Goal: Information Seeking & Learning: Learn about a topic

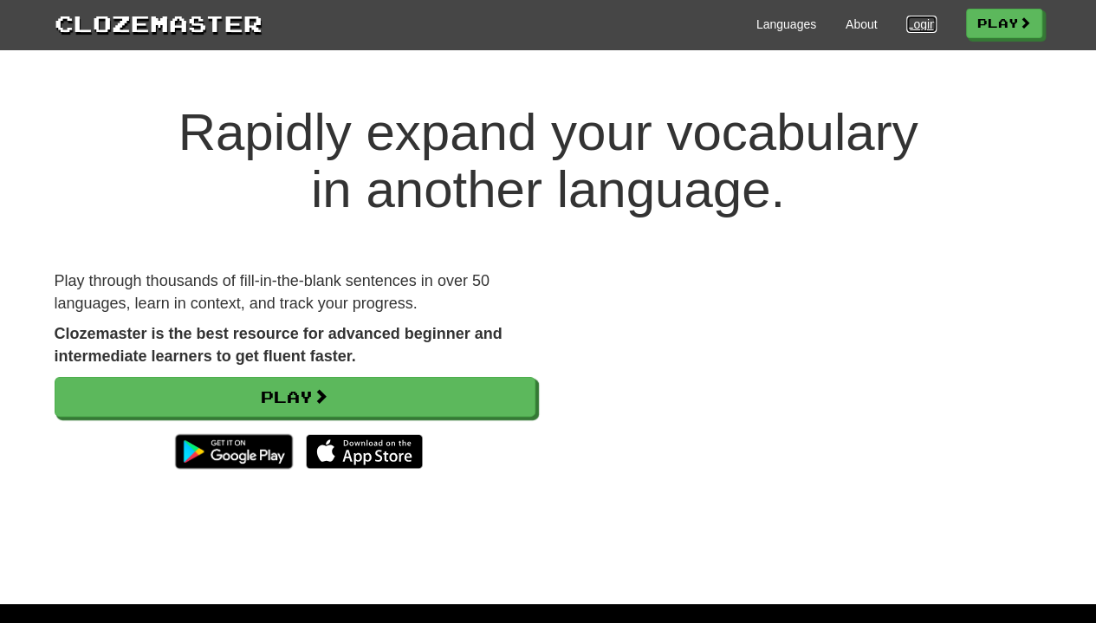
click at [910, 23] on link "Login" at bounding box center [920, 24] width 29 height 17
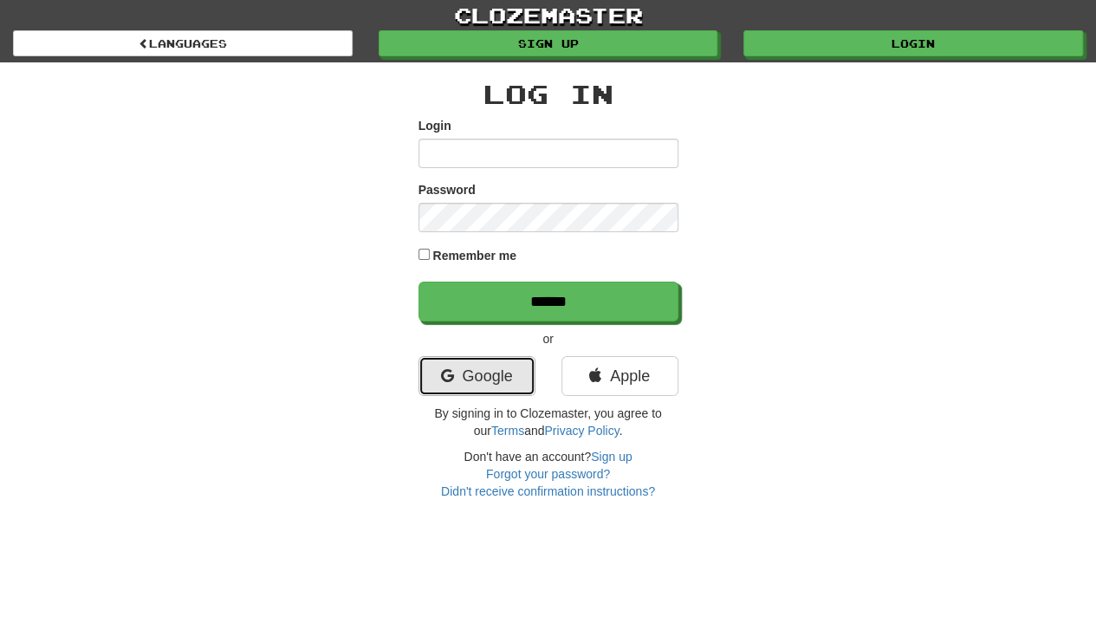
click at [470, 367] on link "Google" at bounding box center [477, 376] width 117 height 40
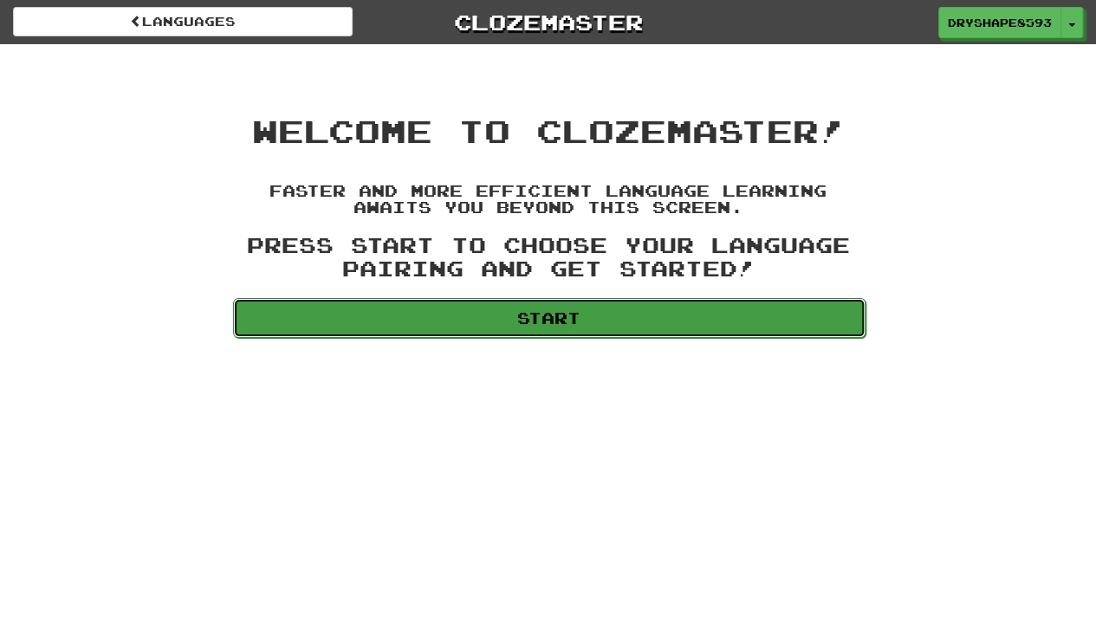
click at [691, 324] on link "Start" at bounding box center [549, 318] width 633 height 40
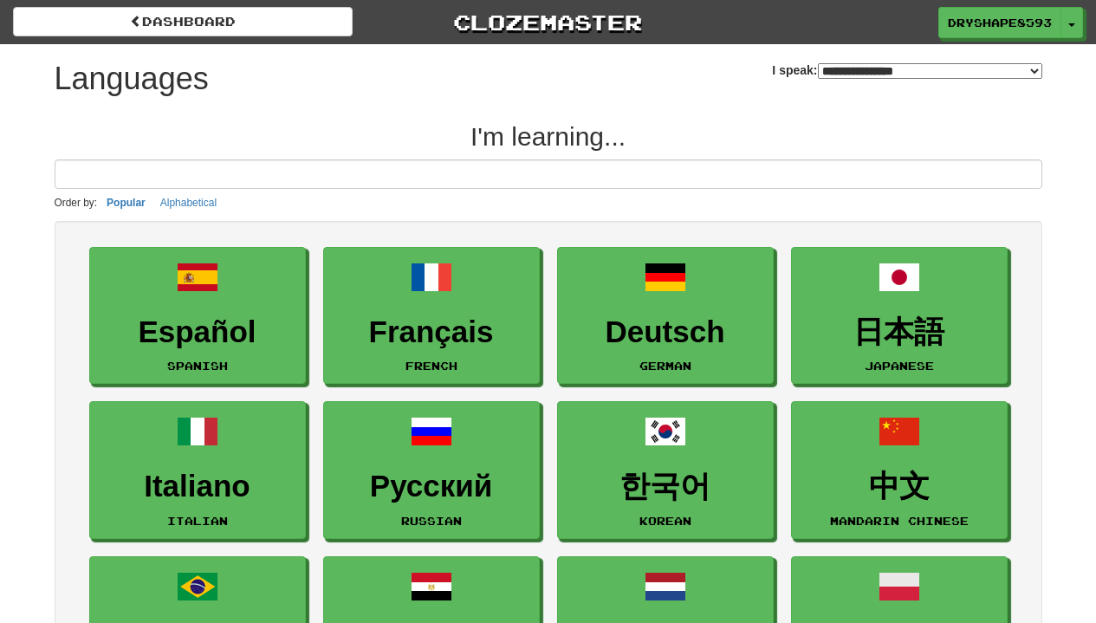
select select "*******"
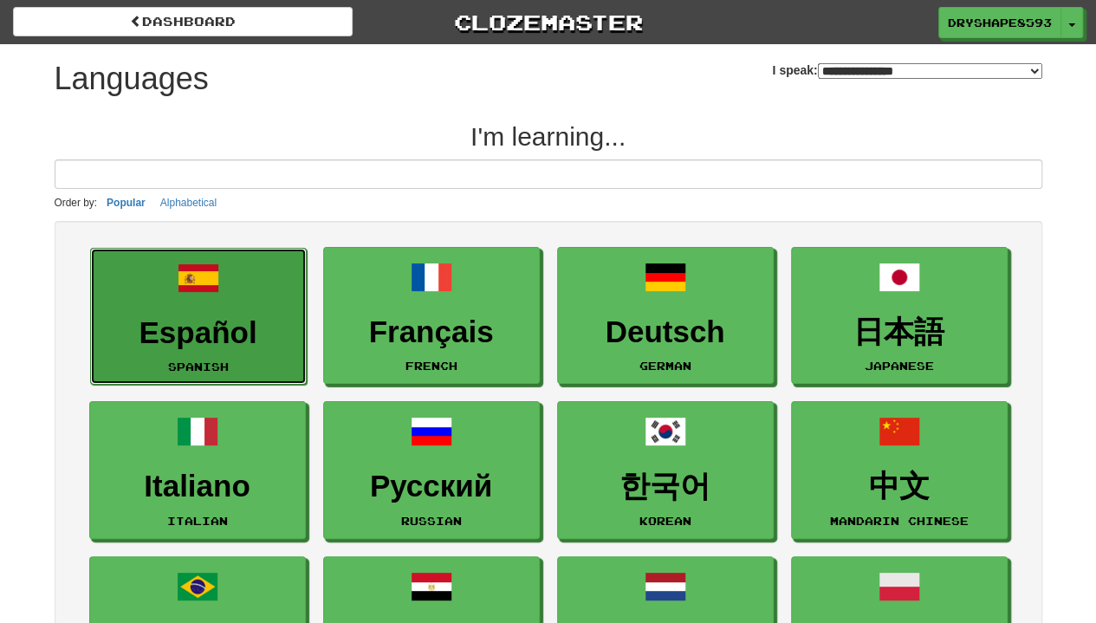
click at [191, 309] on link "Español Spanish" at bounding box center [198, 317] width 217 height 138
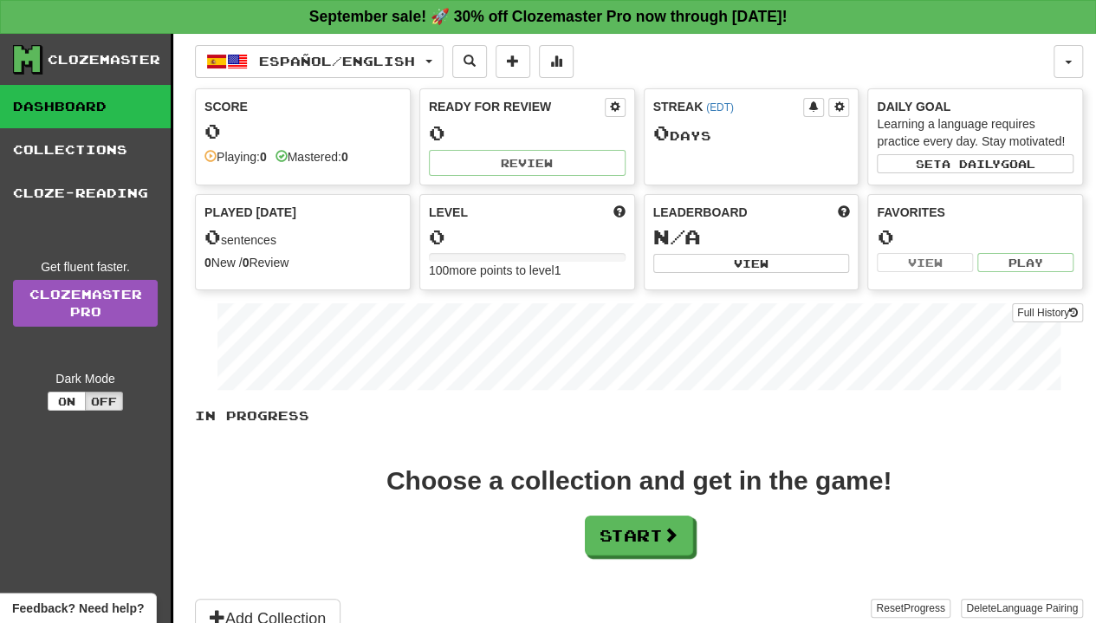
click at [612, 497] on div "Choose a collection and get in the game! Start" at bounding box center [639, 512] width 888 height 88
click at [612, 516] on button "Start" at bounding box center [640, 536] width 108 height 40
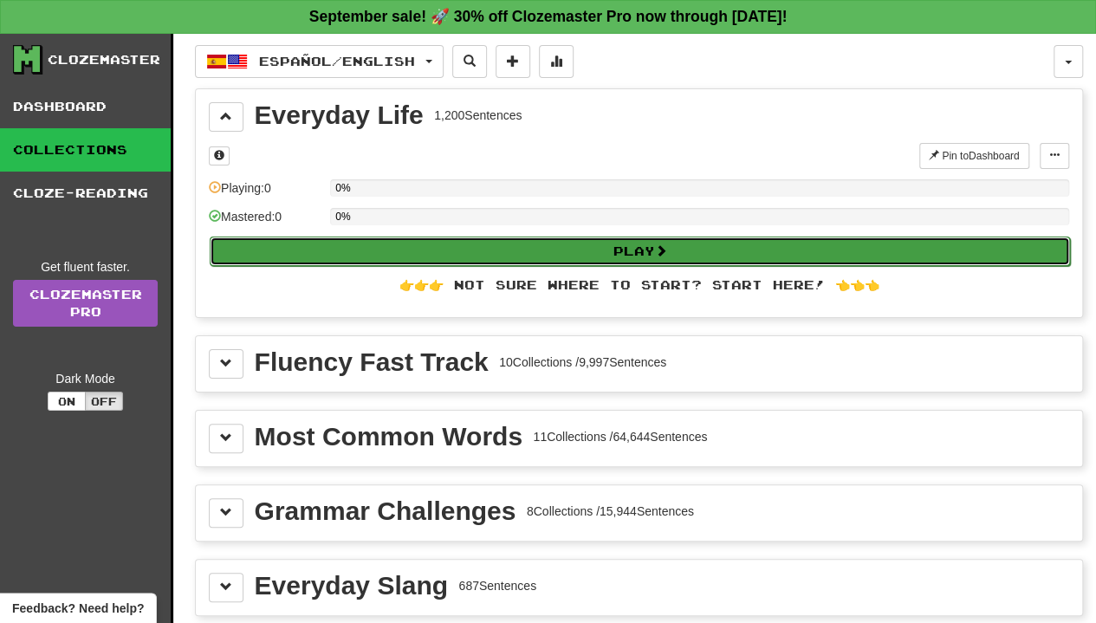
click at [569, 258] on button "Play" at bounding box center [640, 251] width 860 height 29
select select "**"
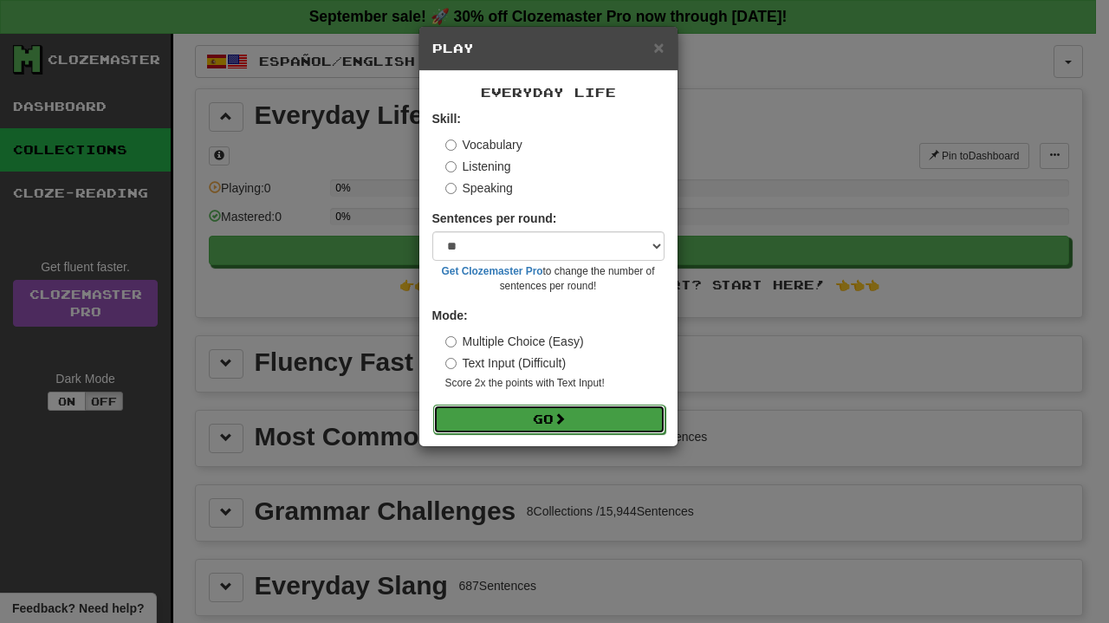
click at [582, 408] on button "Go" at bounding box center [549, 419] width 232 height 29
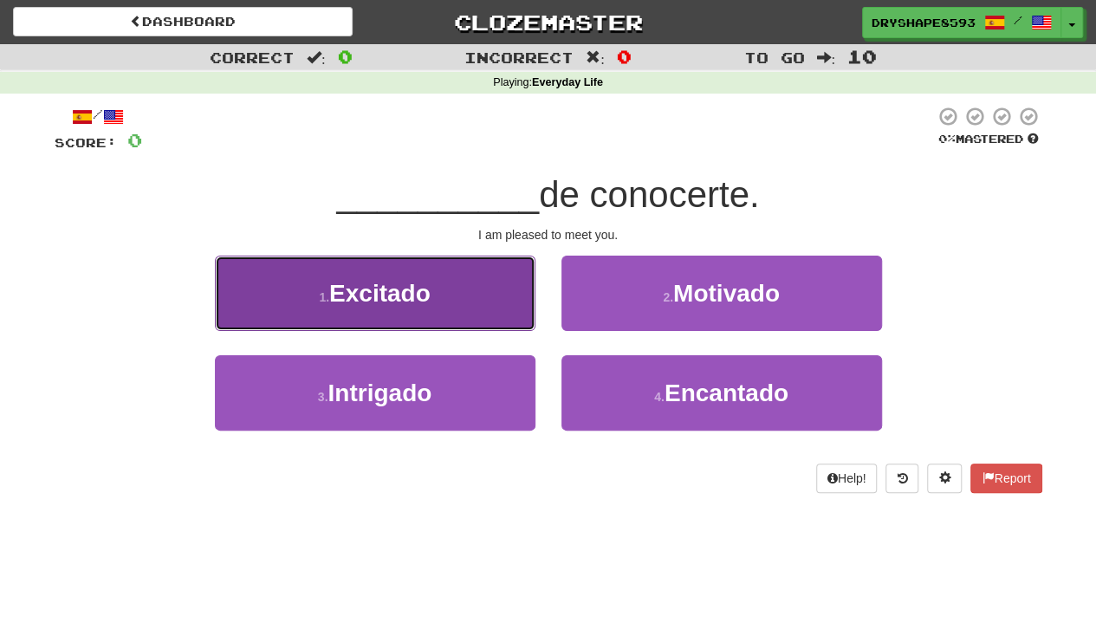
click at [478, 302] on button "1 . Excitado" at bounding box center [375, 293] width 321 height 75
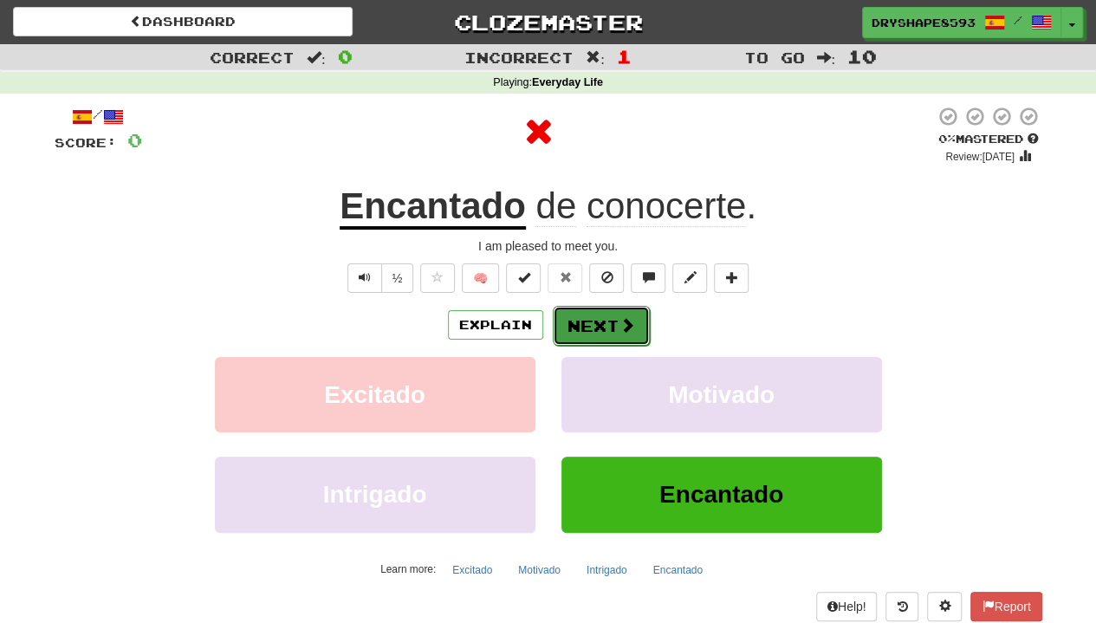
click at [576, 316] on button "Next" at bounding box center [601, 326] width 97 height 40
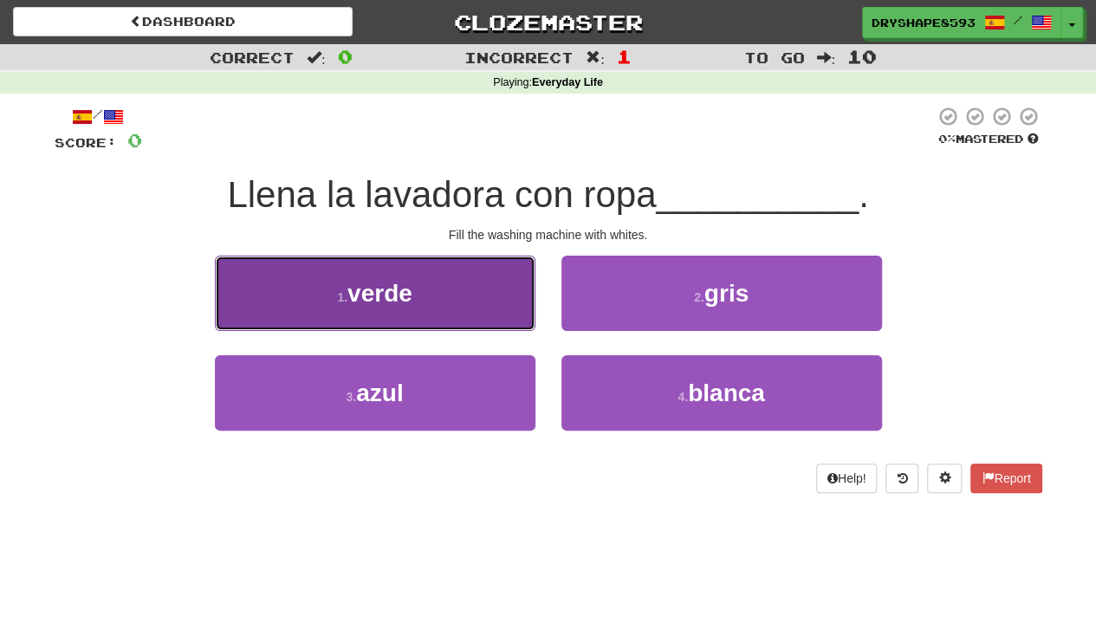
click at [523, 303] on button "1 . verde" at bounding box center [375, 293] width 321 height 75
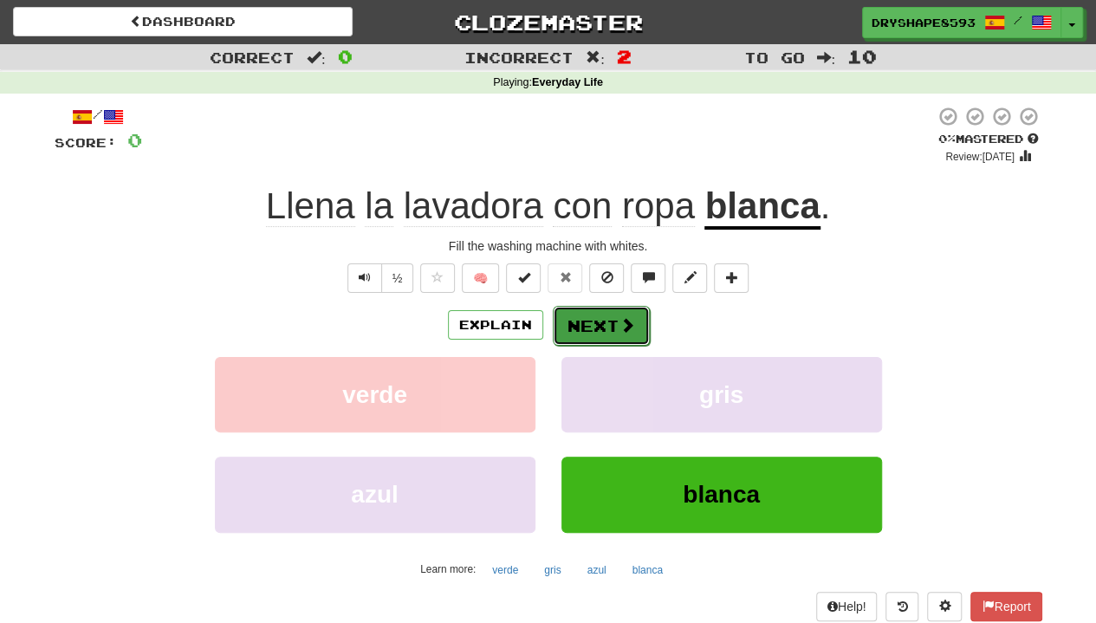
click at [601, 316] on button "Next" at bounding box center [601, 326] width 97 height 40
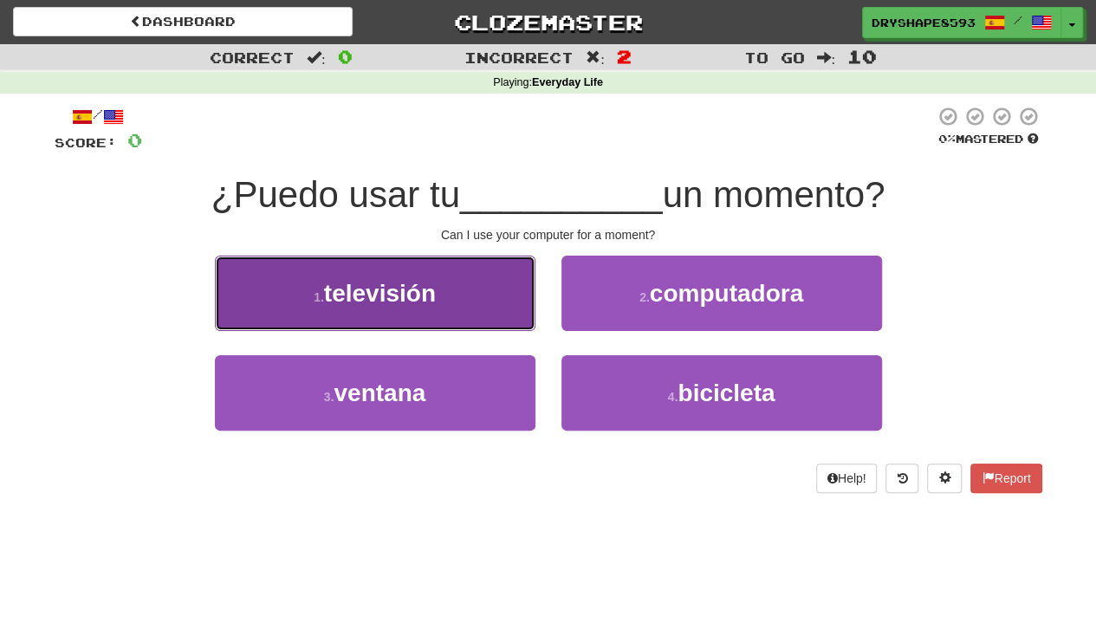
click at [473, 325] on button "1 . televisión" at bounding box center [375, 293] width 321 height 75
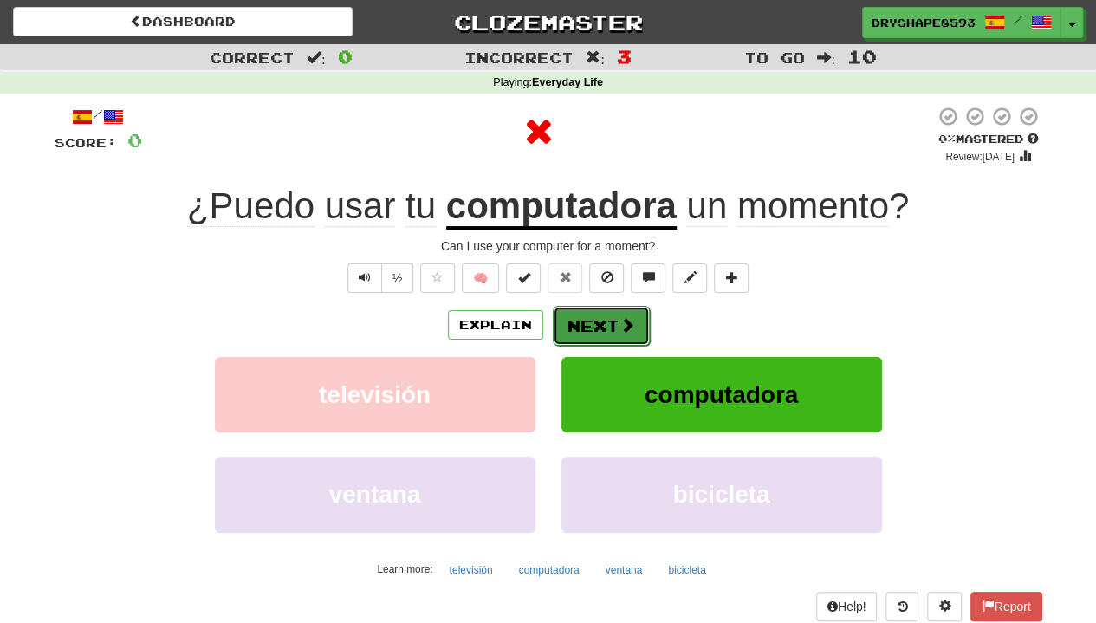
click at [609, 316] on button "Next" at bounding box center [601, 326] width 97 height 40
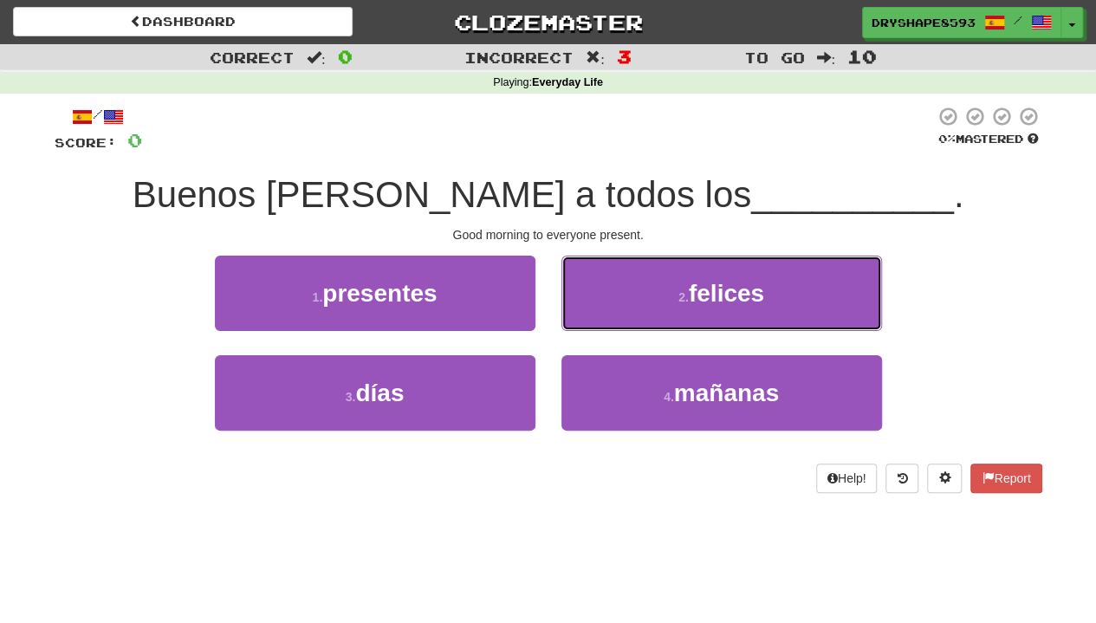
click at [609, 316] on button "2 . [GEOGRAPHIC_DATA]" at bounding box center [721, 293] width 321 height 75
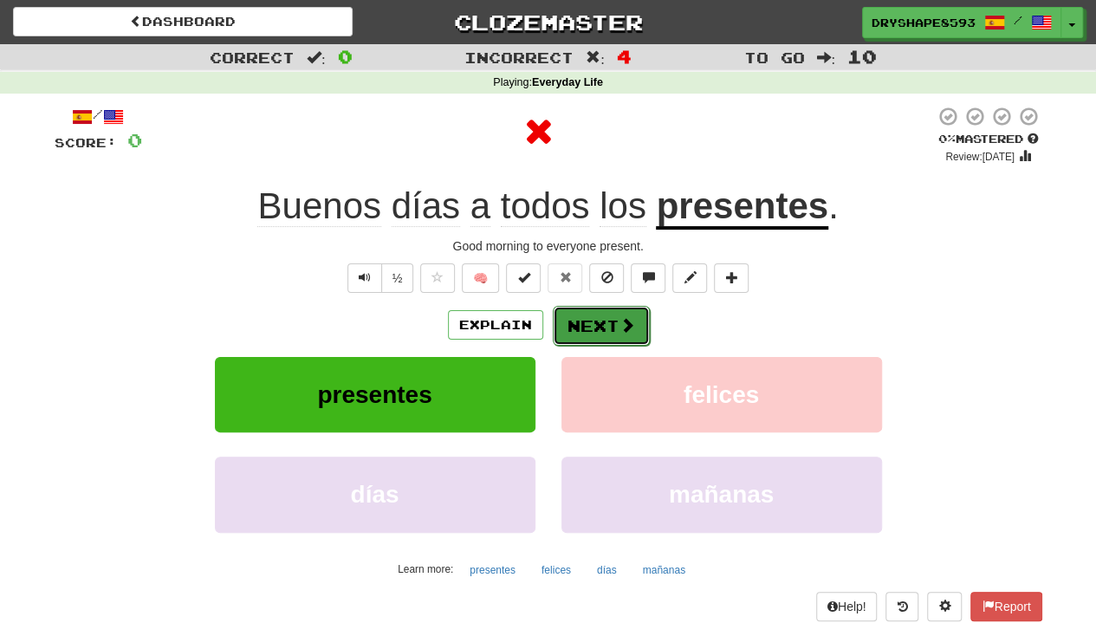
click at [608, 316] on button "Next" at bounding box center [601, 326] width 97 height 40
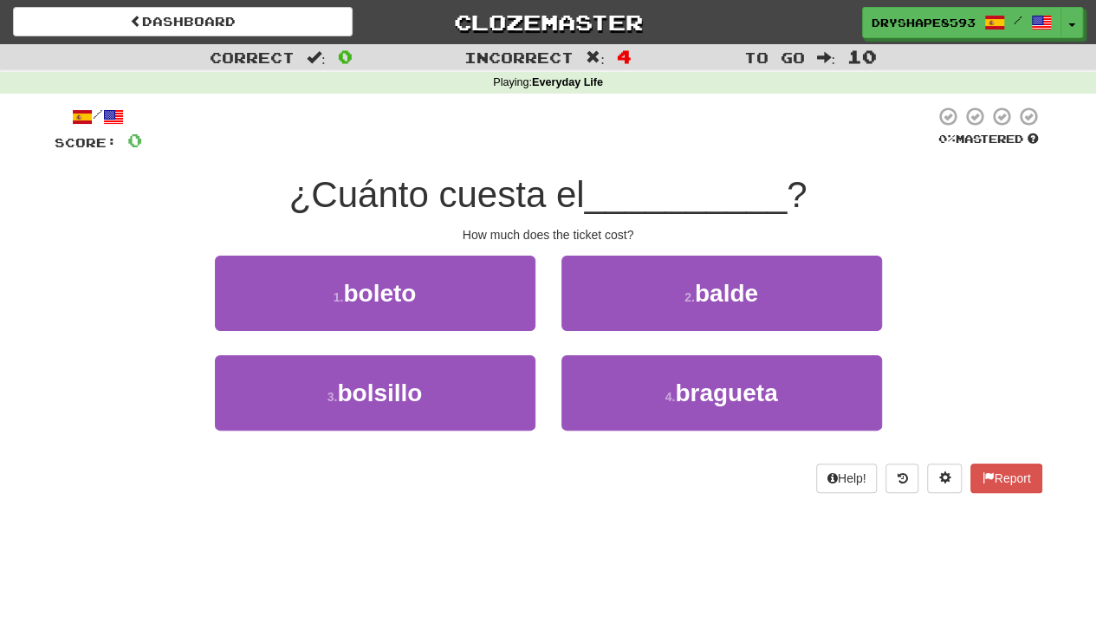
click at [769, 476] on div "Help! Report" at bounding box center [549, 478] width 988 height 29
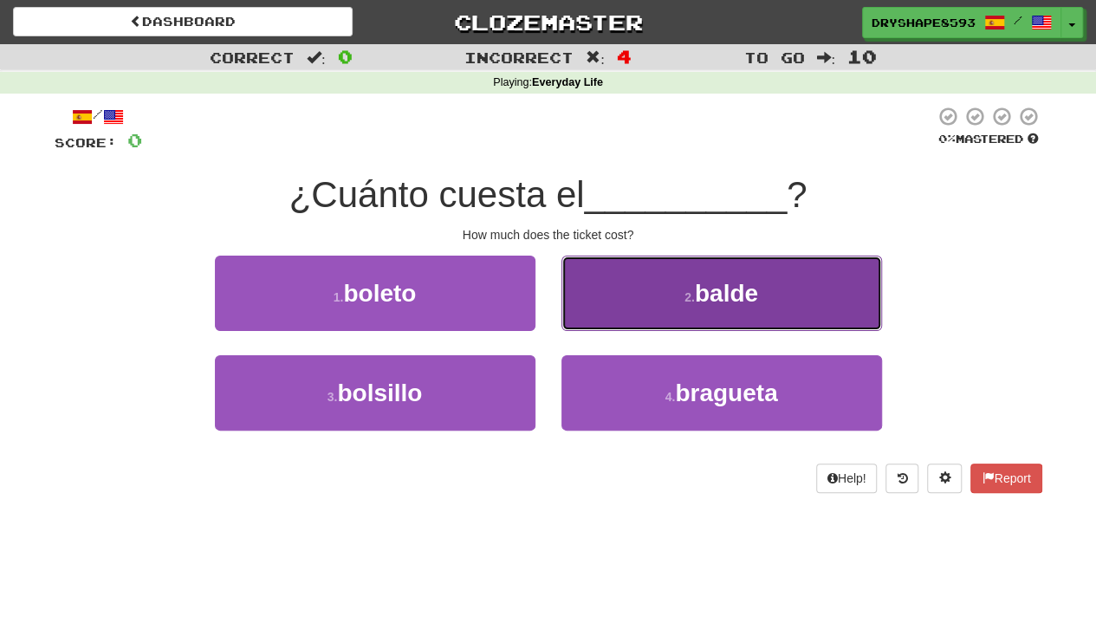
click at [603, 264] on button "2 . balde" at bounding box center [721, 293] width 321 height 75
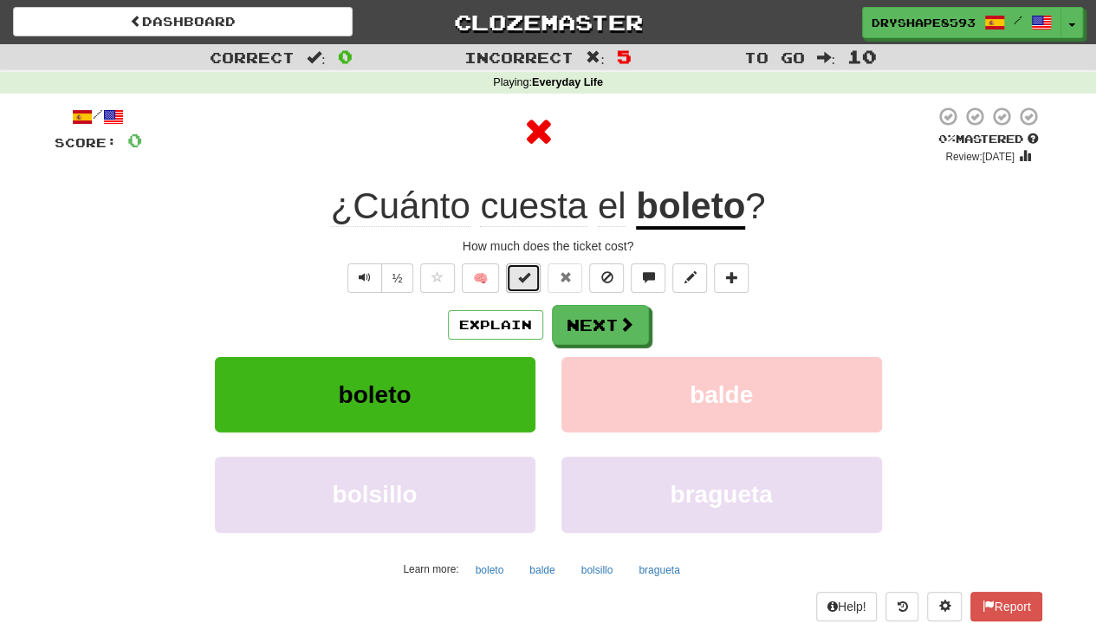
click at [535, 285] on button at bounding box center [523, 277] width 35 height 29
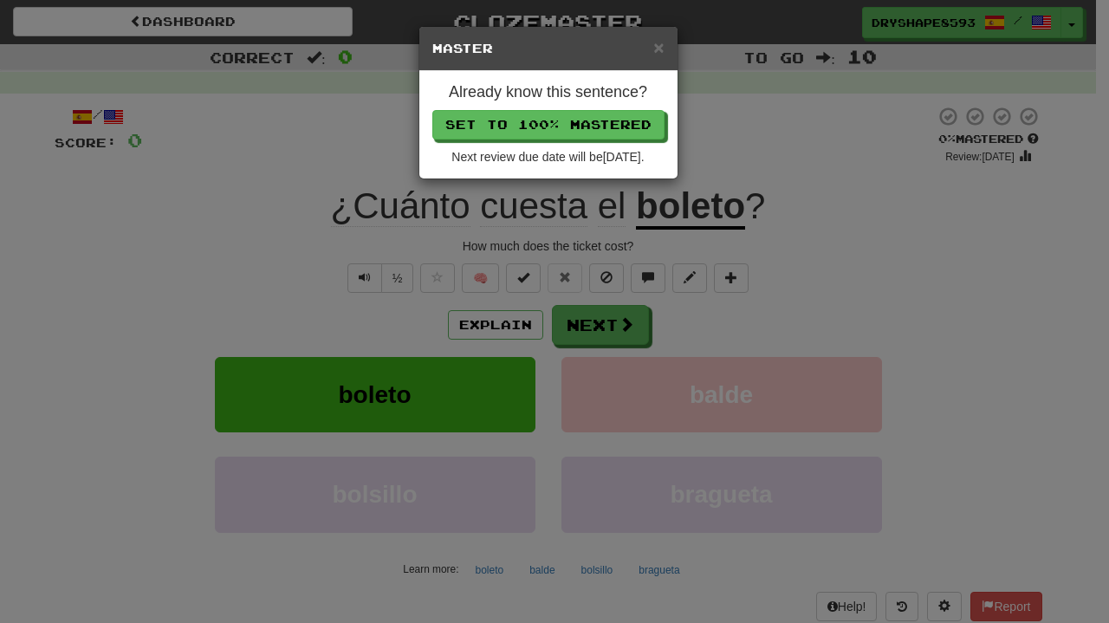
click at [601, 356] on div "× Master Already know this sentence? Set to 100% Mastered Next review due date …" at bounding box center [554, 311] width 1109 height 623
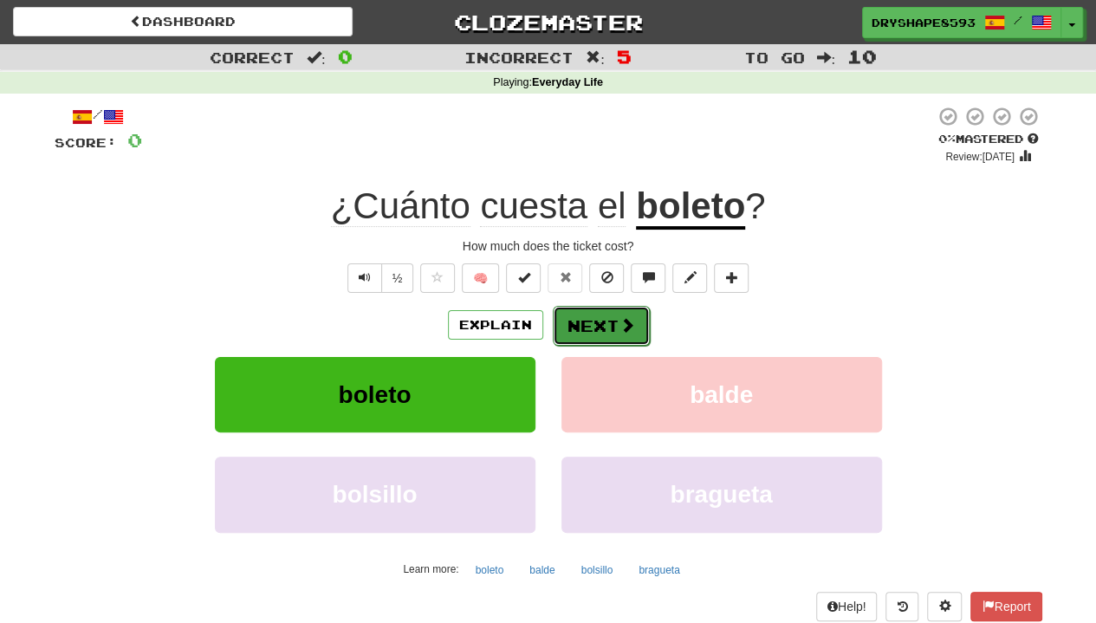
click at [581, 332] on button "Next" at bounding box center [601, 326] width 97 height 40
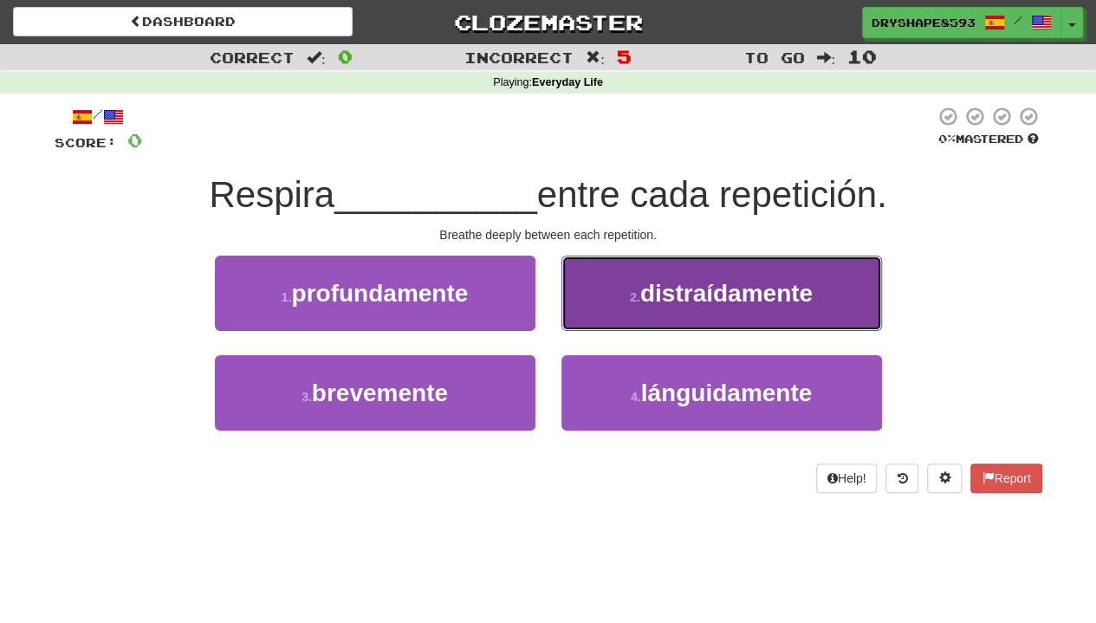
click at [785, 301] on span "distraídamente" at bounding box center [726, 293] width 172 height 27
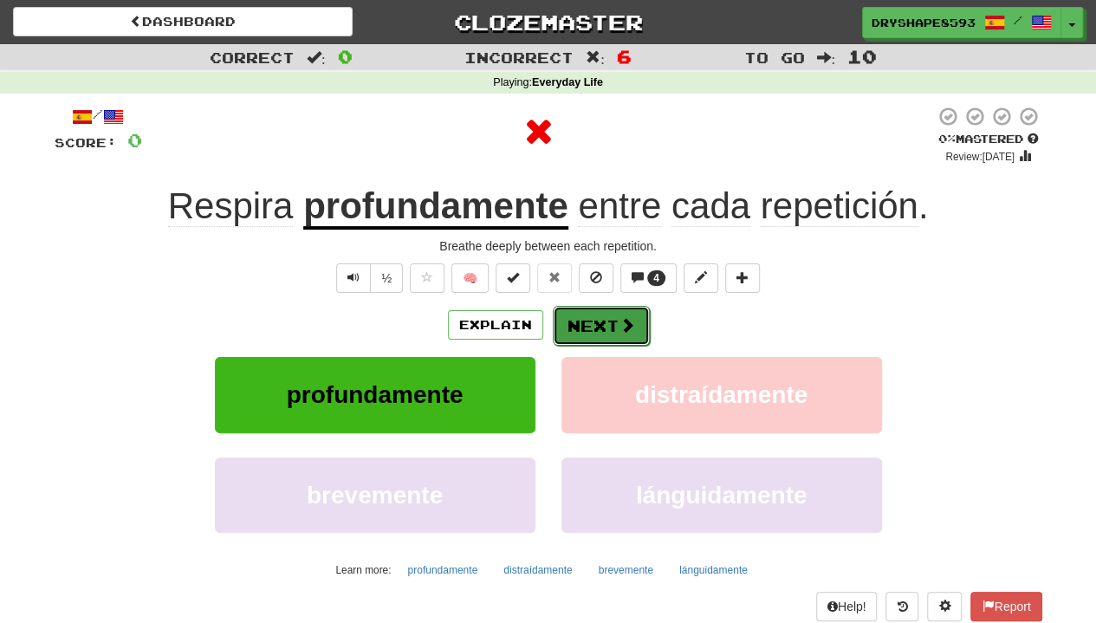
click at [621, 324] on span at bounding box center [628, 325] width 16 height 16
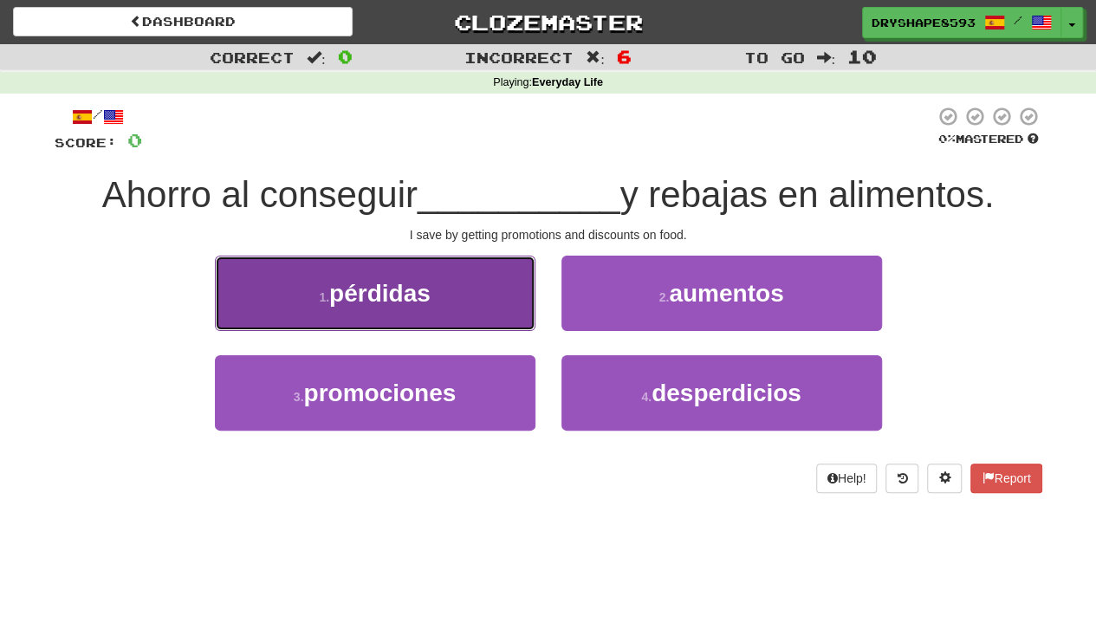
click at [482, 315] on button "1 . pérdidas" at bounding box center [375, 293] width 321 height 75
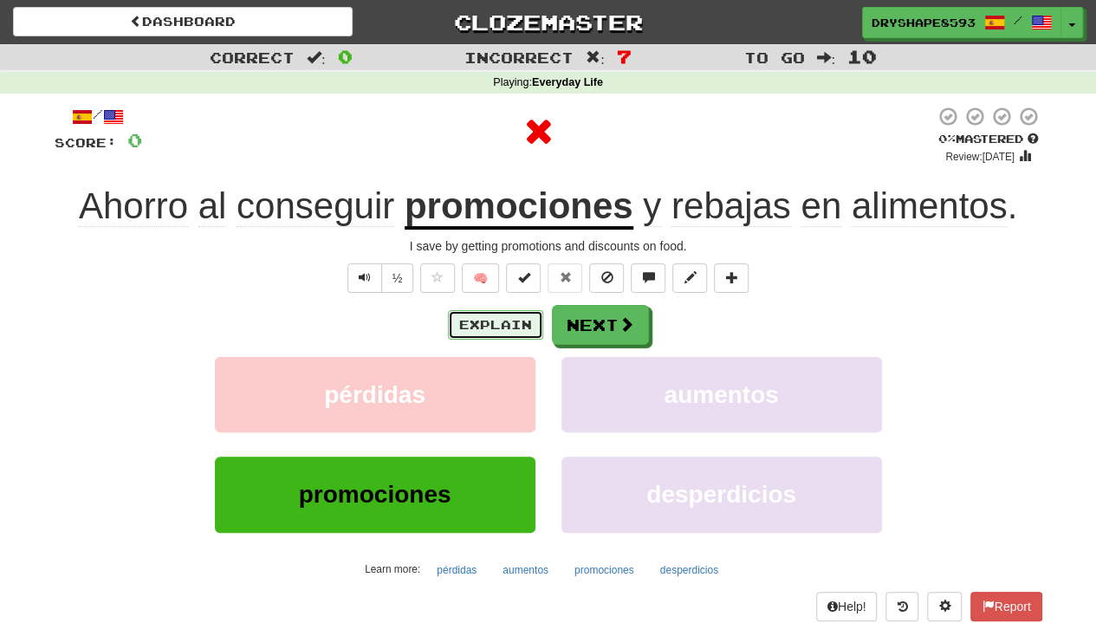
click at [482, 315] on button "Explain" at bounding box center [495, 324] width 95 height 29
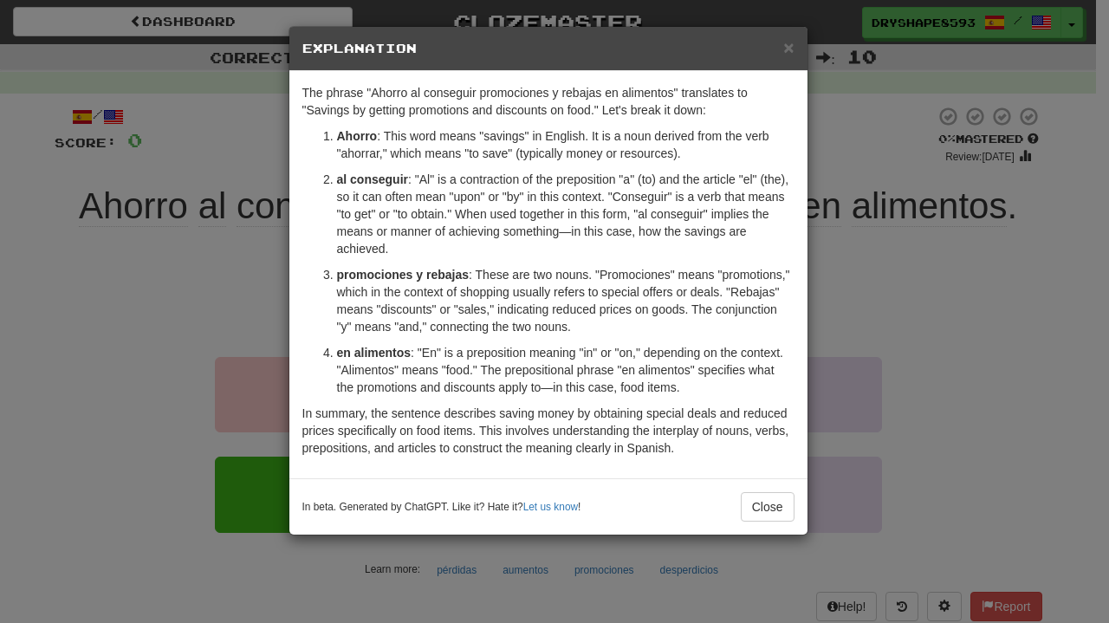
click at [902, 336] on div "× Explanation The phrase "Ahorro al conseguir promociones y rebajas en alimento…" at bounding box center [554, 311] width 1109 height 623
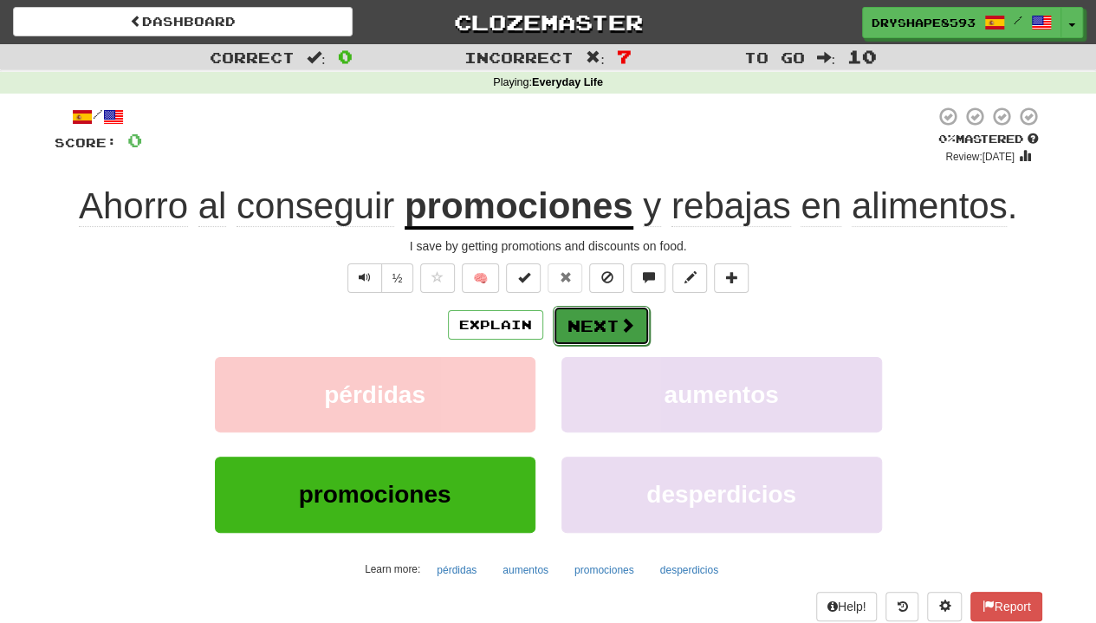
click at [613, 327] on button "Next" at bounding box center [601, 326] width 97 height 40
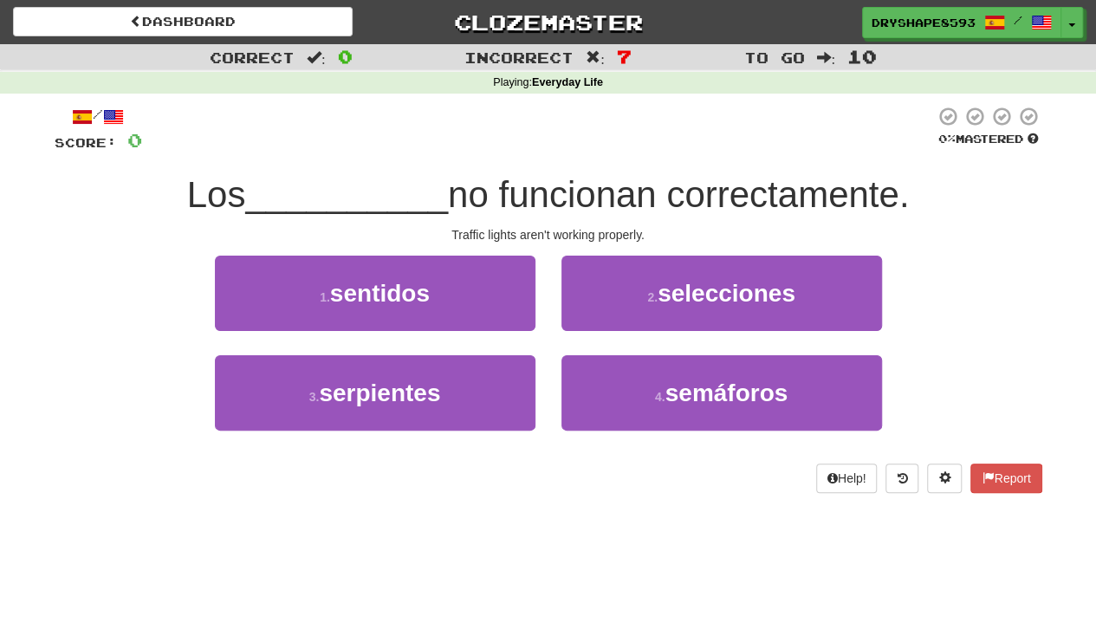
click at [777, 620] on div "Dashboard Clozemaster DryShape8593 / Toggle Dropdown Dashboard Leaderboard Acti…" at bounding box center [548, 311] width 1096 height 623
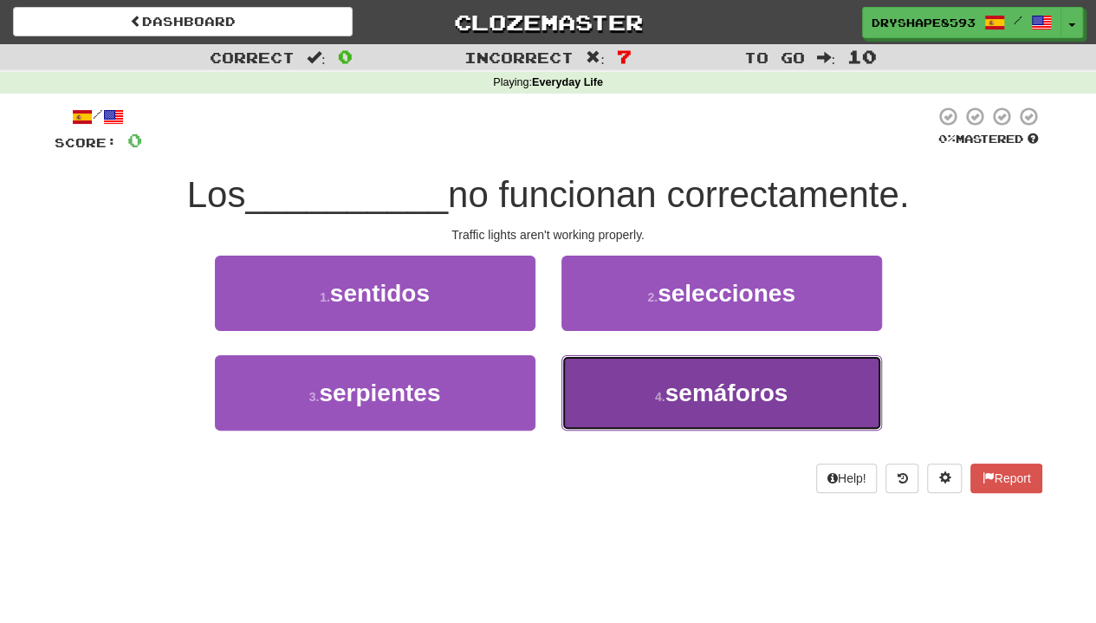
click at [603, 376] on button "4 . semáforos" at bounding box center [721, 392] width 321 height 75
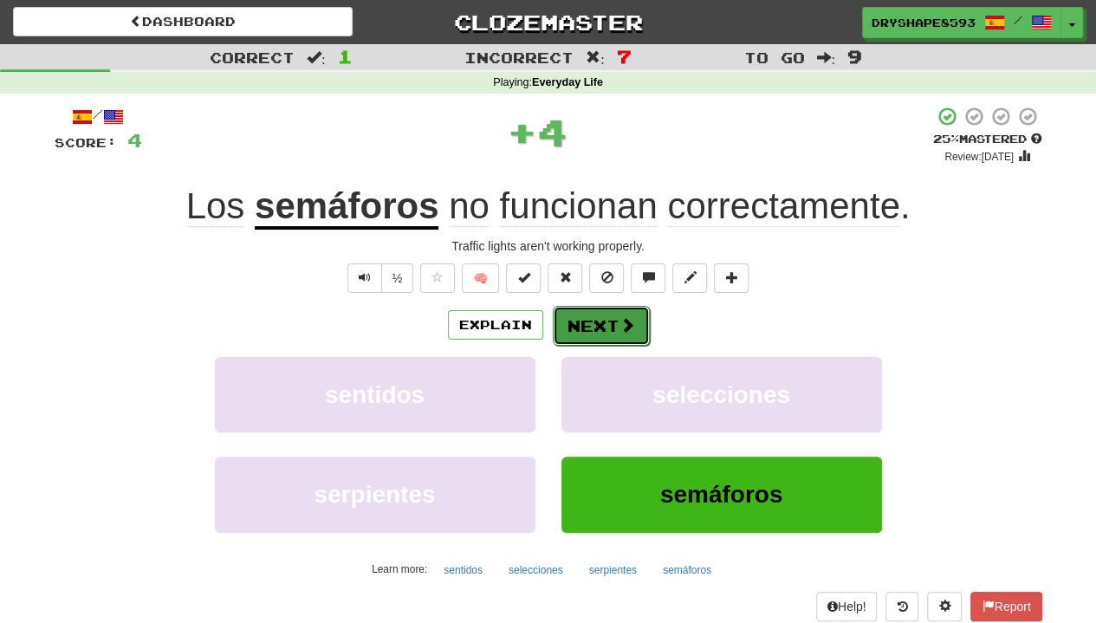
click at [602, 328] on button "Next" at bounding box center [601, 326] width 97 height 40
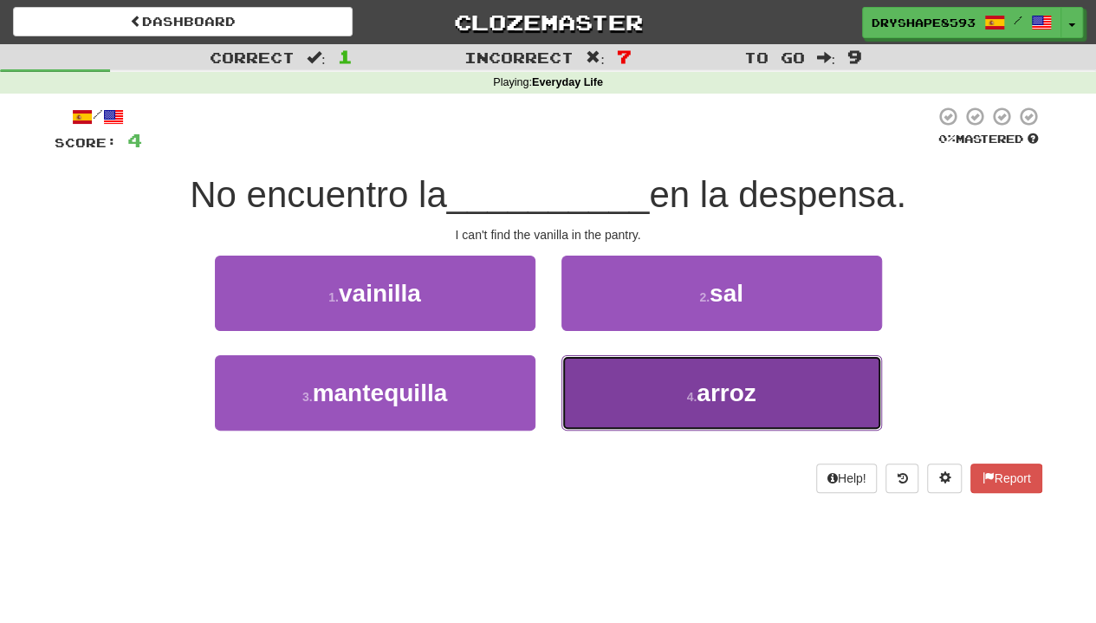
click at [631, 394] on button "4 . arroz" at bounding box center [721, 392] width 321 height 75
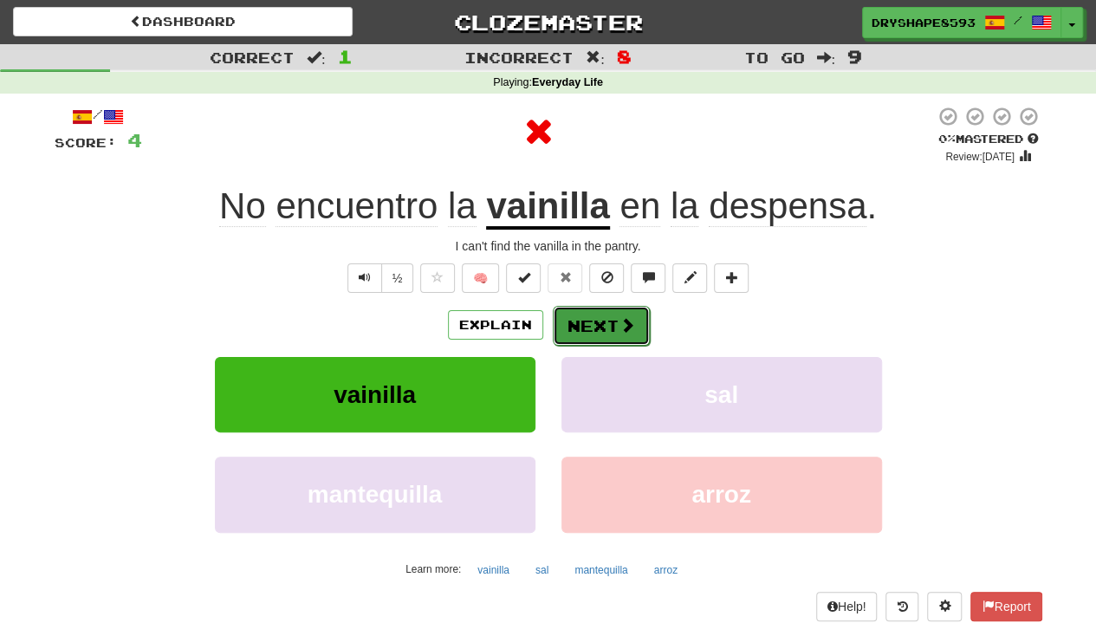
click at [581, 333] on button "Next" at bounding box center [601, 326] width 97 height 40
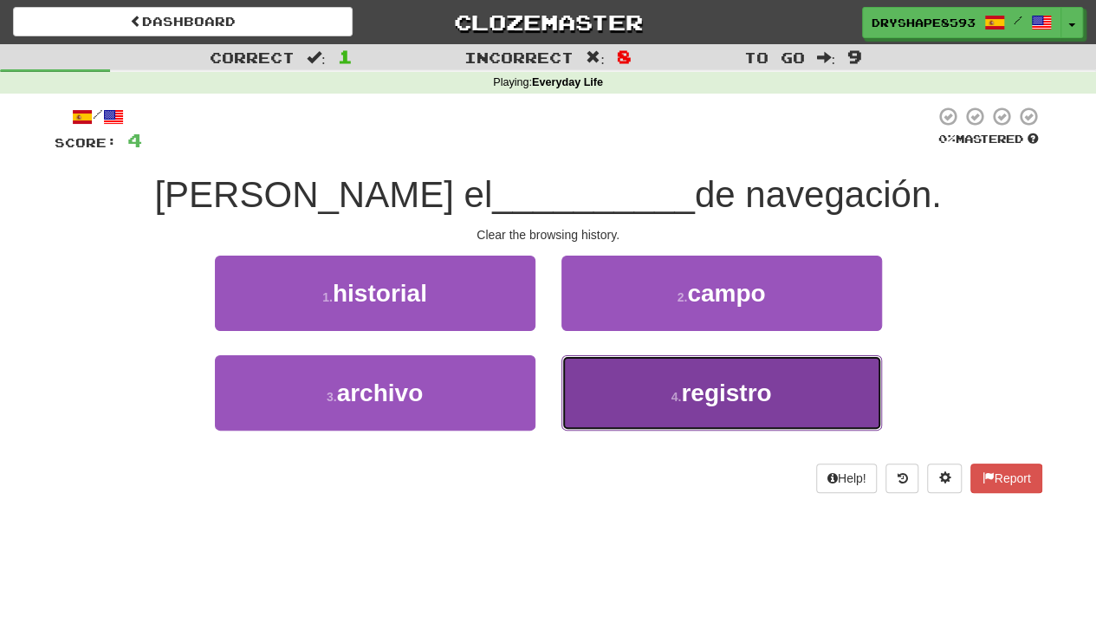
click at [614, 395] on button "4 . registro" at bounding box center [721, 392] width 321 height 75
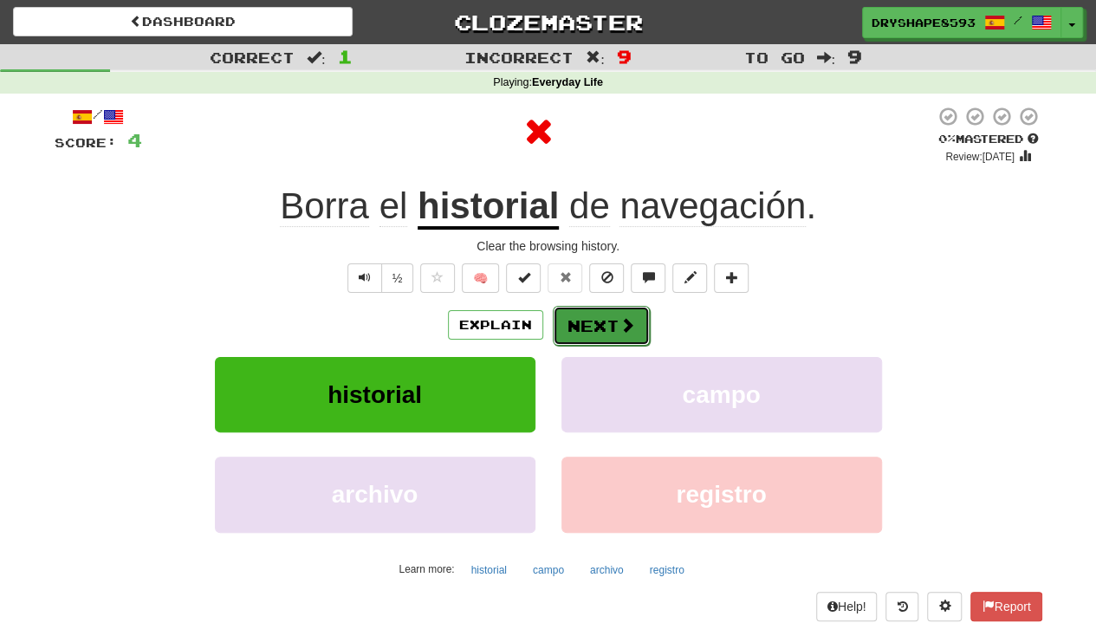
click at [573, 317] on button "Next" at bounding box center [601, 326] width 97 height 40
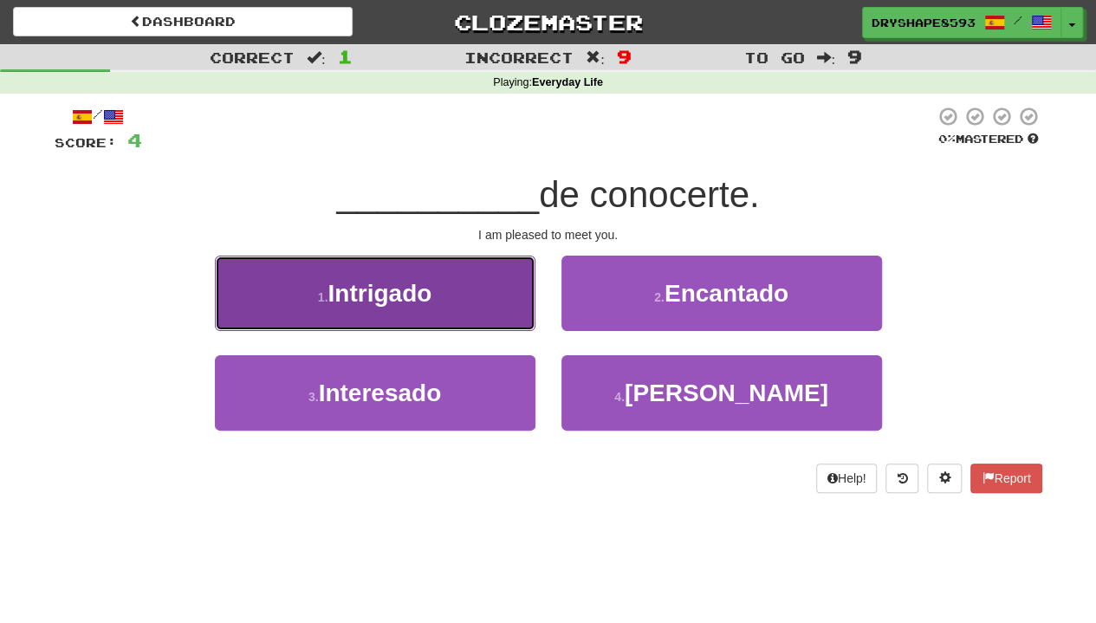
click at [490, 291] on button "1 . Intrigado" at bounding box center [375, 293] width 321 height 75
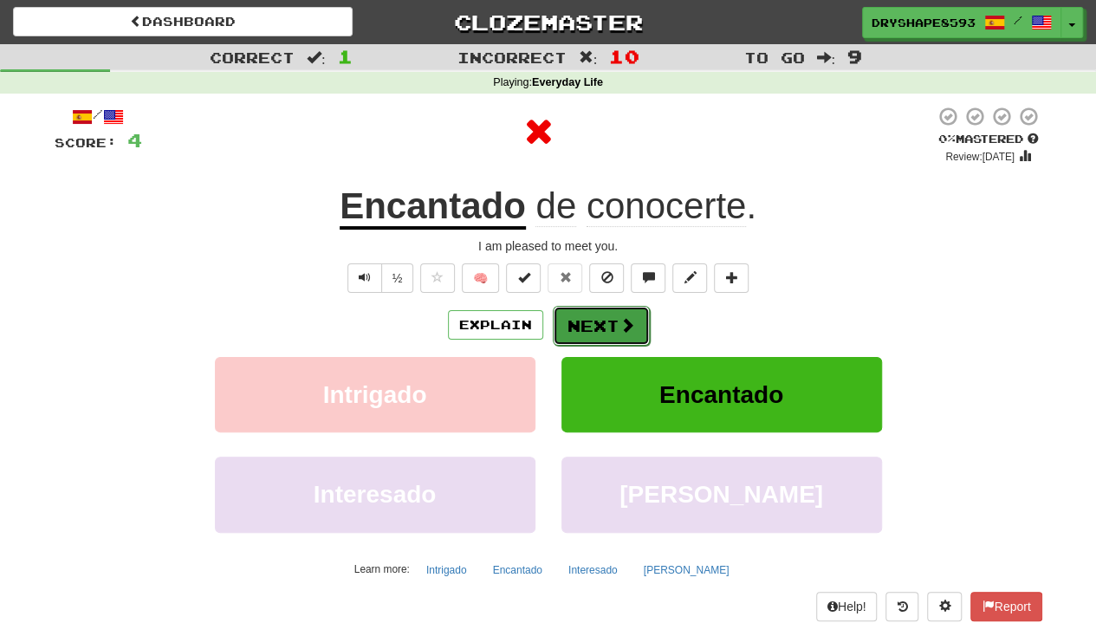
click at [586, 325] on button "Next" at bounding box center [601, 326] width 97 height 40
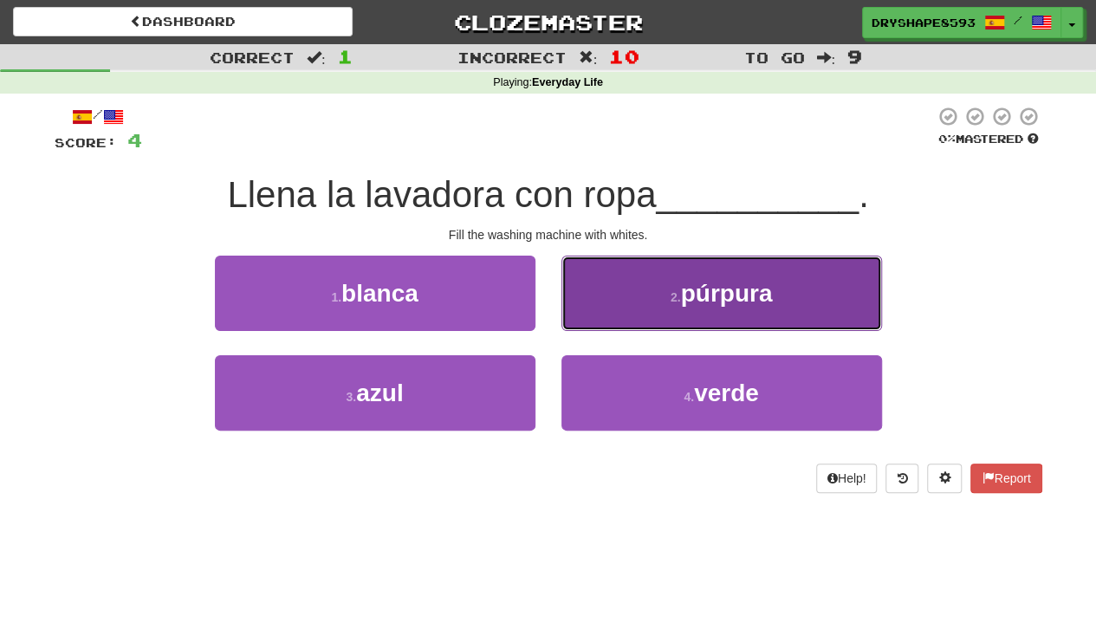
click at [647, 308] on button "2 . púrpura" at bounding box center [721, 293] width 321 height 75
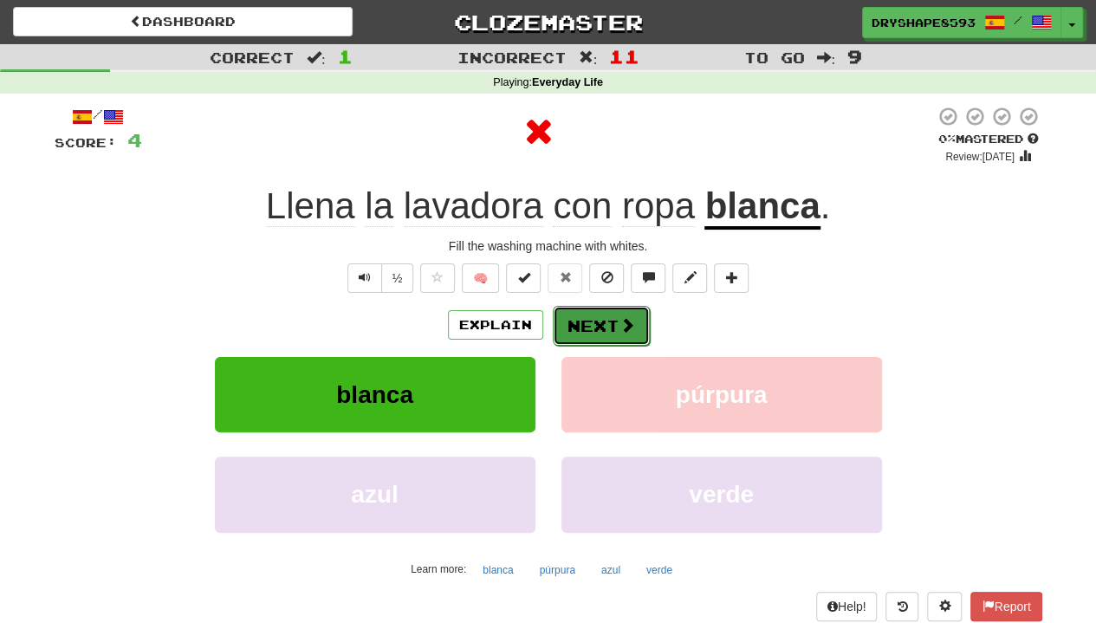
click at [620, 334] on button "Next" at bounding box center [601, 326] width 97 height 40
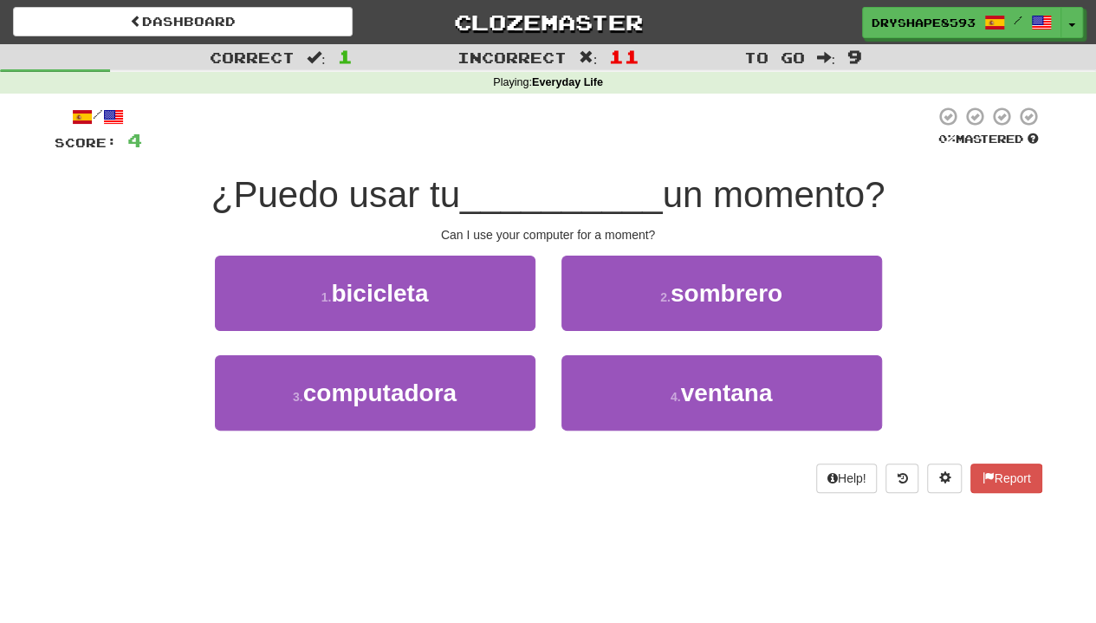
click at [504, 253] on div "/ Score: 4 0 % Mastered ¿Puedo usar tu __________ un momento? Can I use your co…" at bounding box center [549, 299] width 988 height 387
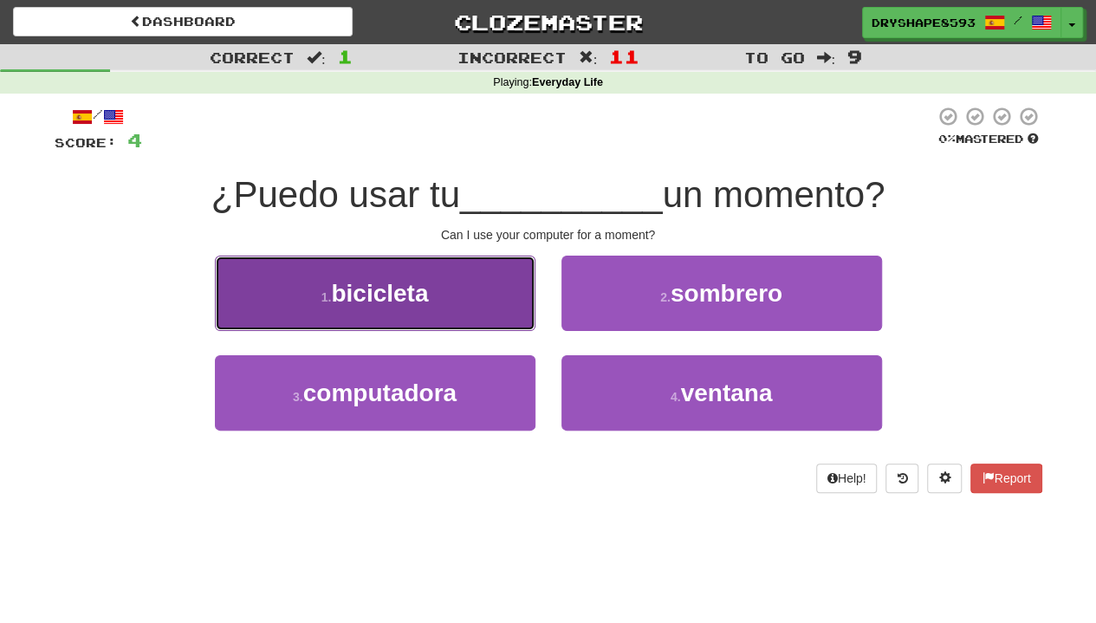
click at [485, 307] on button "1 . bicicleta" at bounding box center [375, 293] width 321 height 75
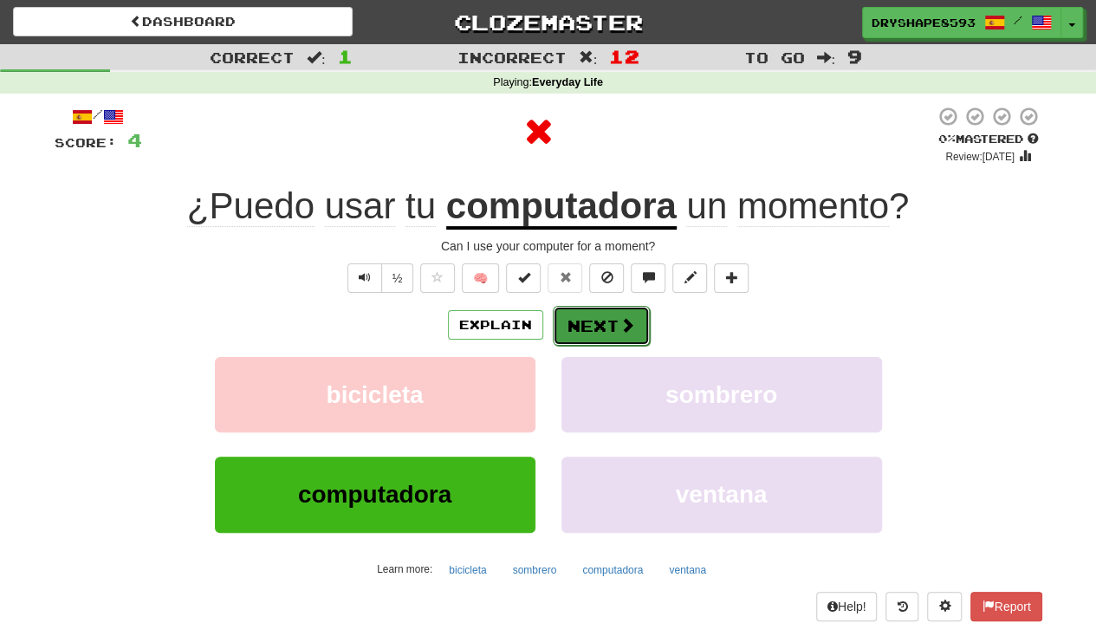
click at [610, 334] on button "Next" at bounding box center [601, 326] width 97 height 40
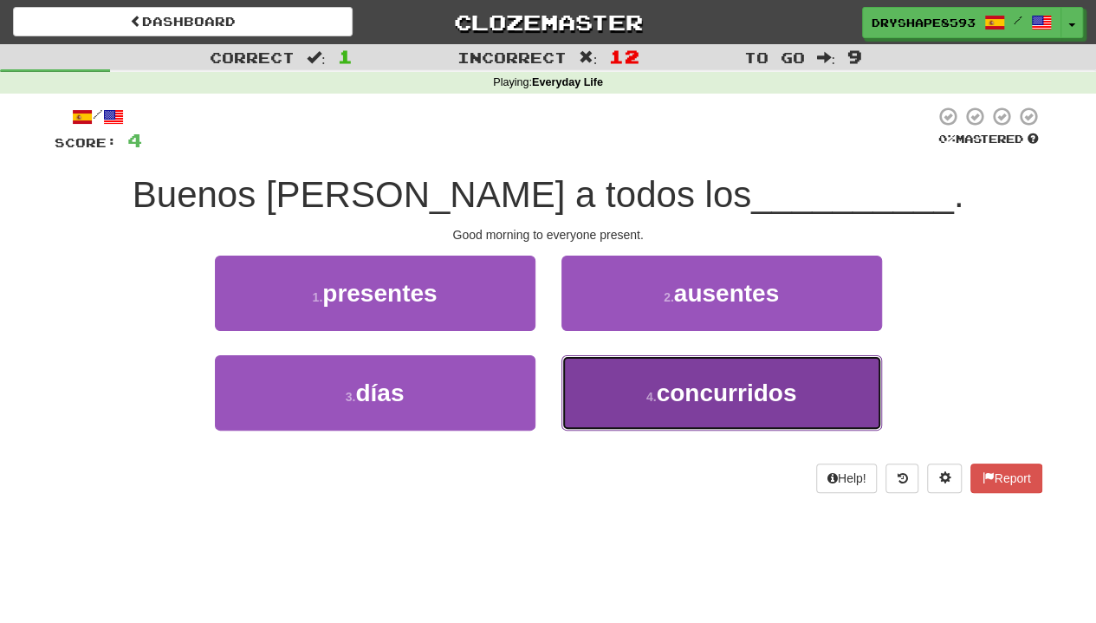
click at [619, 356] on button "4 . concurridos" at bounding box center [721, 392] width 321 height 75
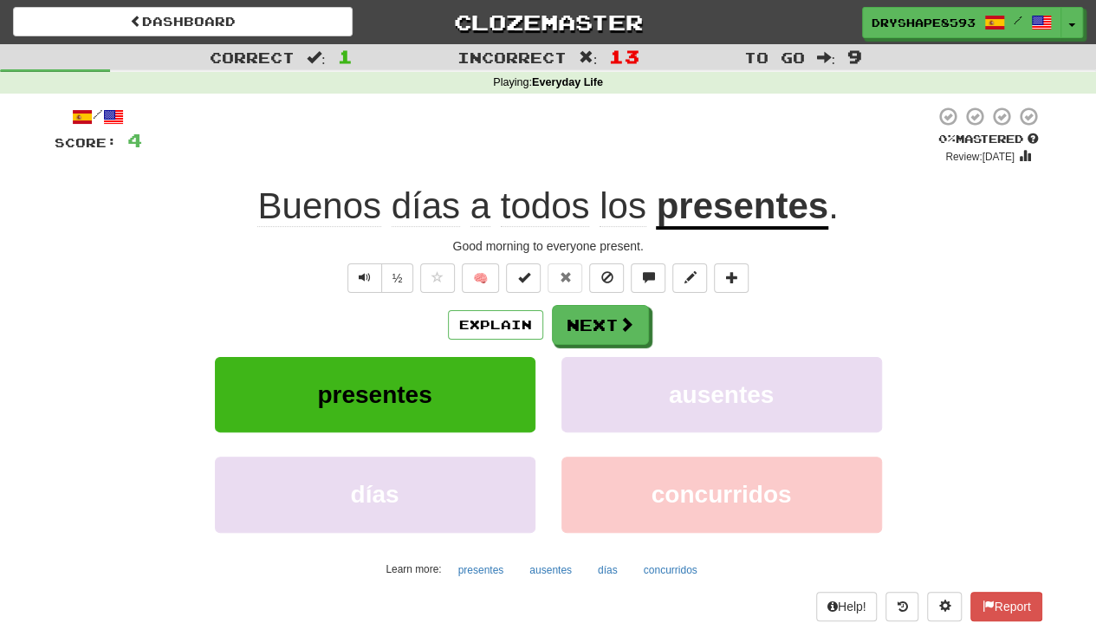
click at [582, 344] on div "Explain Next presentes ausentes días concurridos Learn more: presentes ausentes…" at bounding box center [549, 444] width 988 height 278
click at [581, 324] on button "Next" at bounding box center [601, 326] width 97 height 40
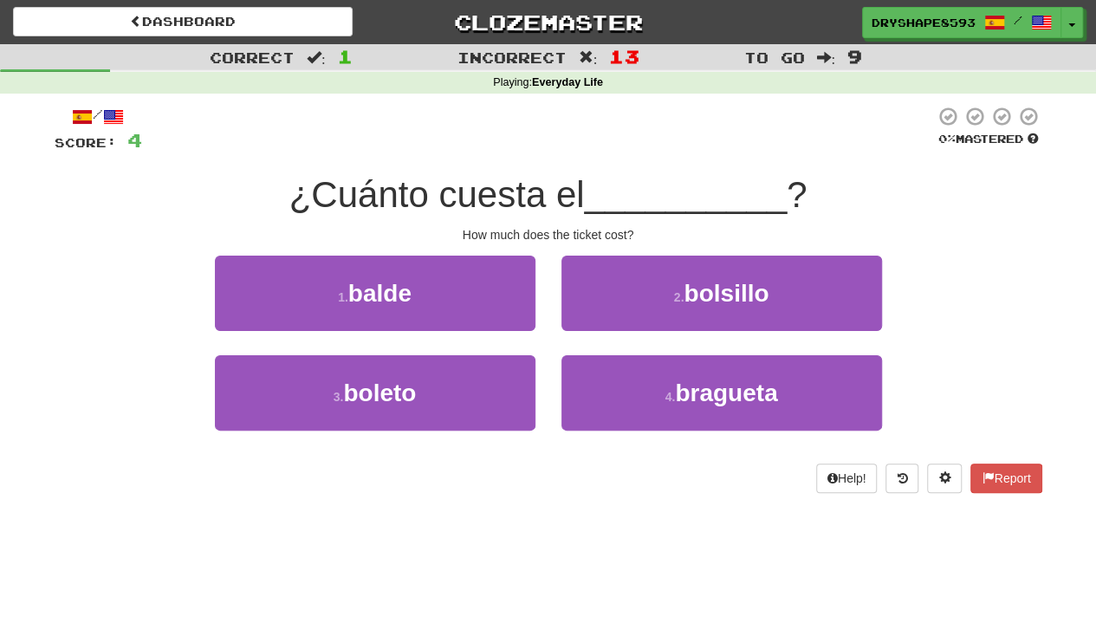
click at [461, 334] on div "1 . balde" at bounding box center [375, 306] width 347 height 100
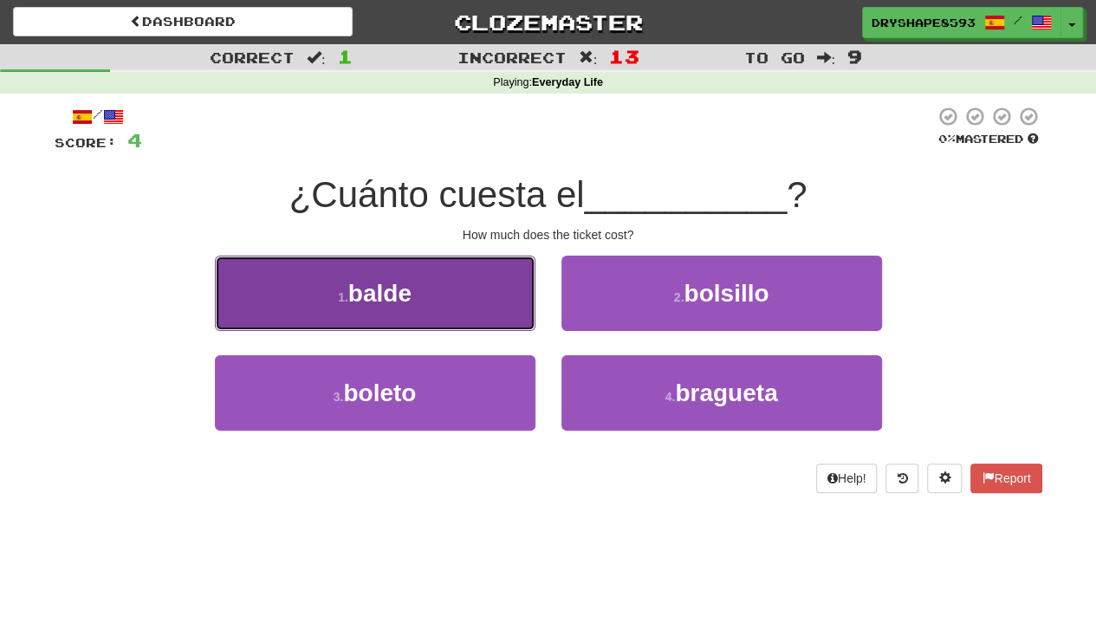
click at [453, 328] on button "1 . balde" at bounding box center [375, 293] width 321 height 75
